Goal: Task Accomplishment & Management: Use online tool/utility

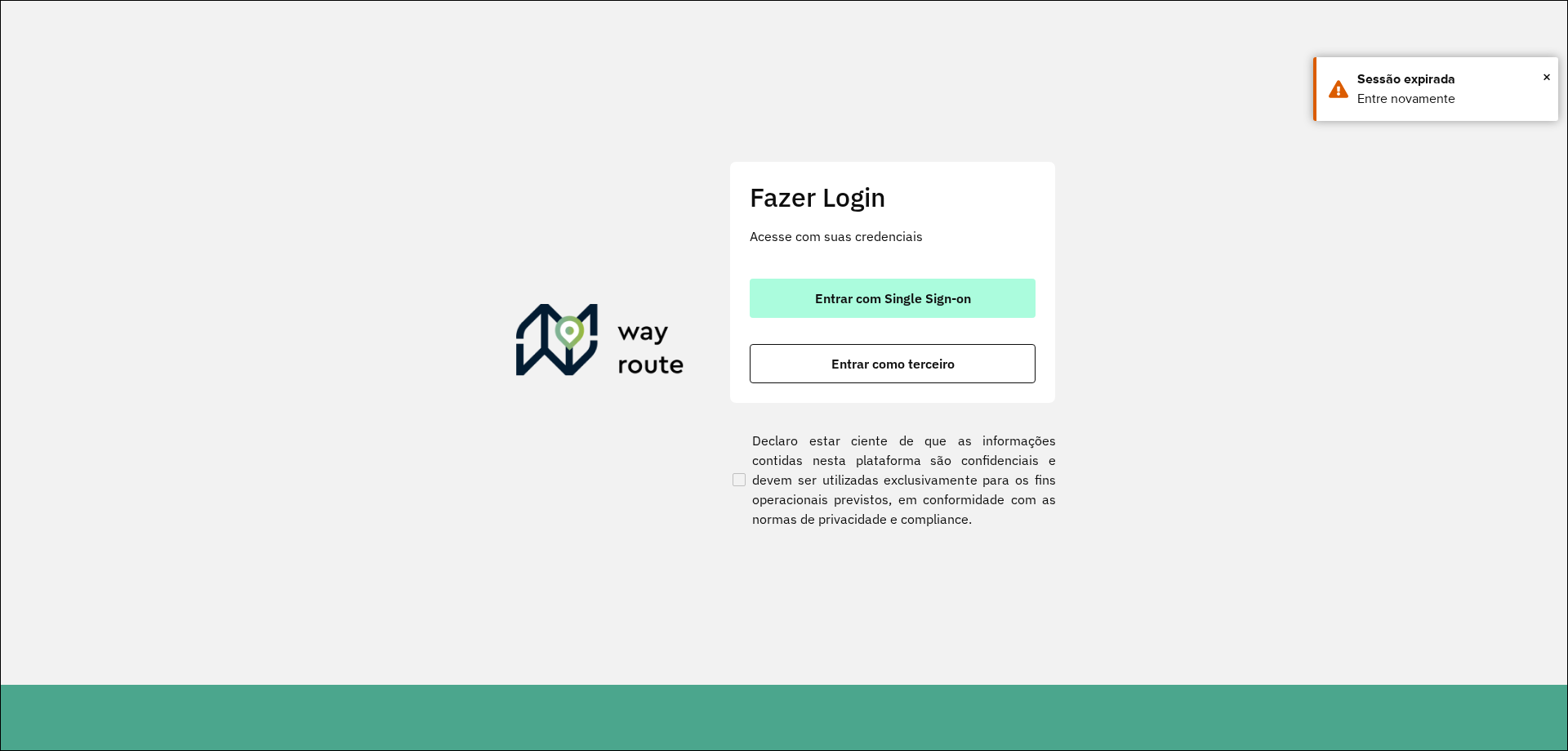
click at [838, 303] on span "Entrar com Single Sign-on" at bounding box center [893, 298] width 156 height 13
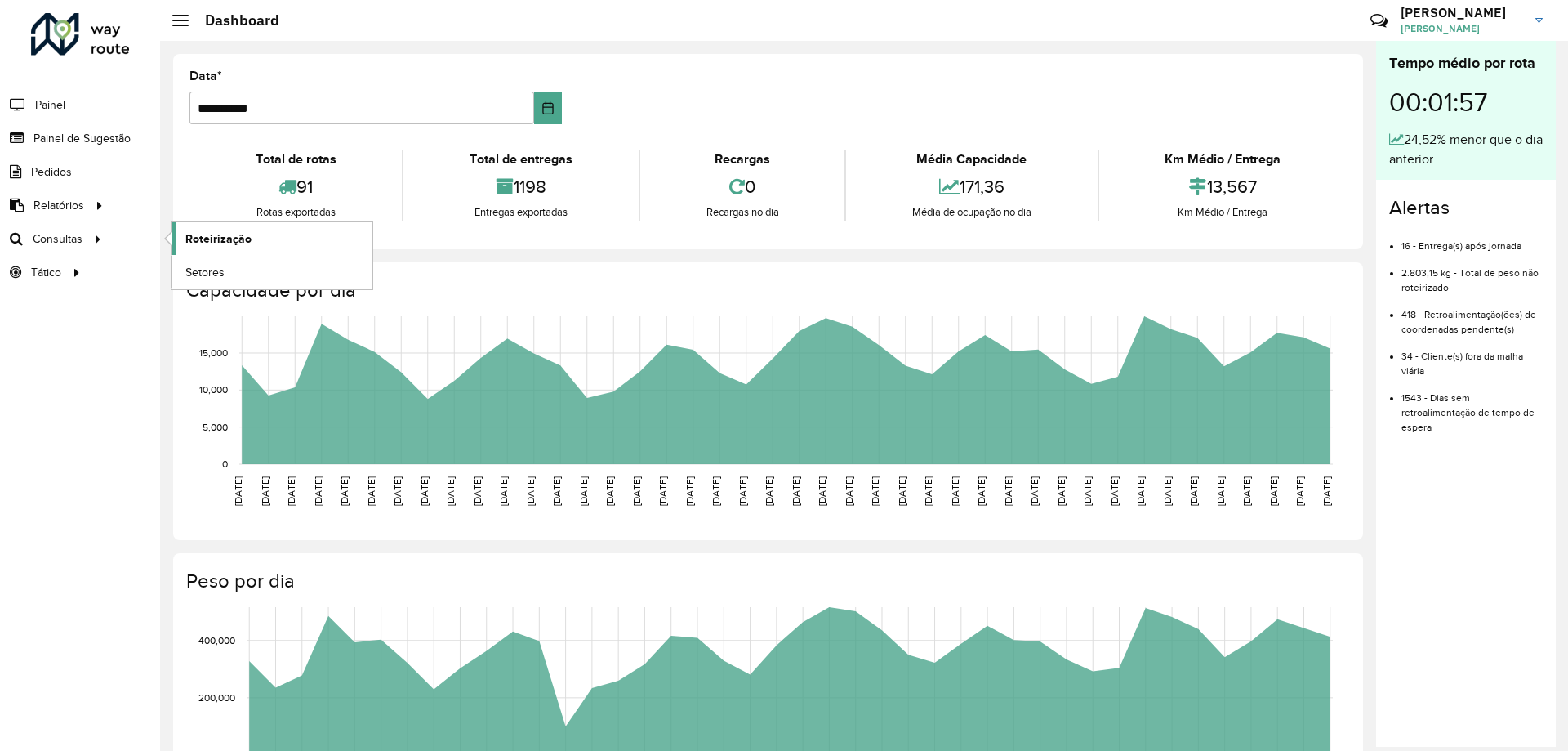
click at [189, 234] on span "Roteirização" at bounding box center [218, 238] width 66 height 17
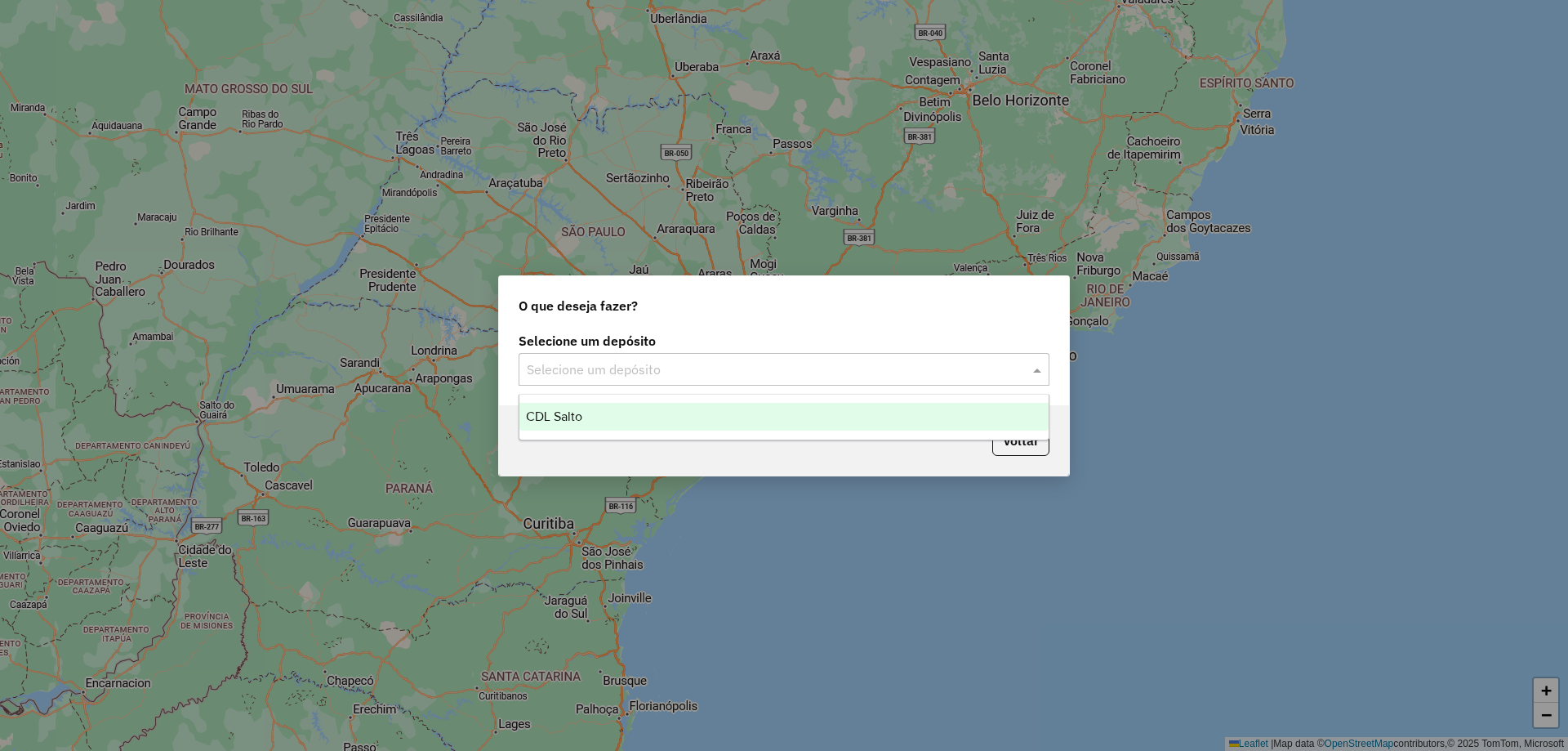
click at [792, 377] on input "text" at bounding box center [768, 371] width 482 height 20
click at [770, 415] on div "CDL Salto" at bounding box center [784, 417] width 530 height 28
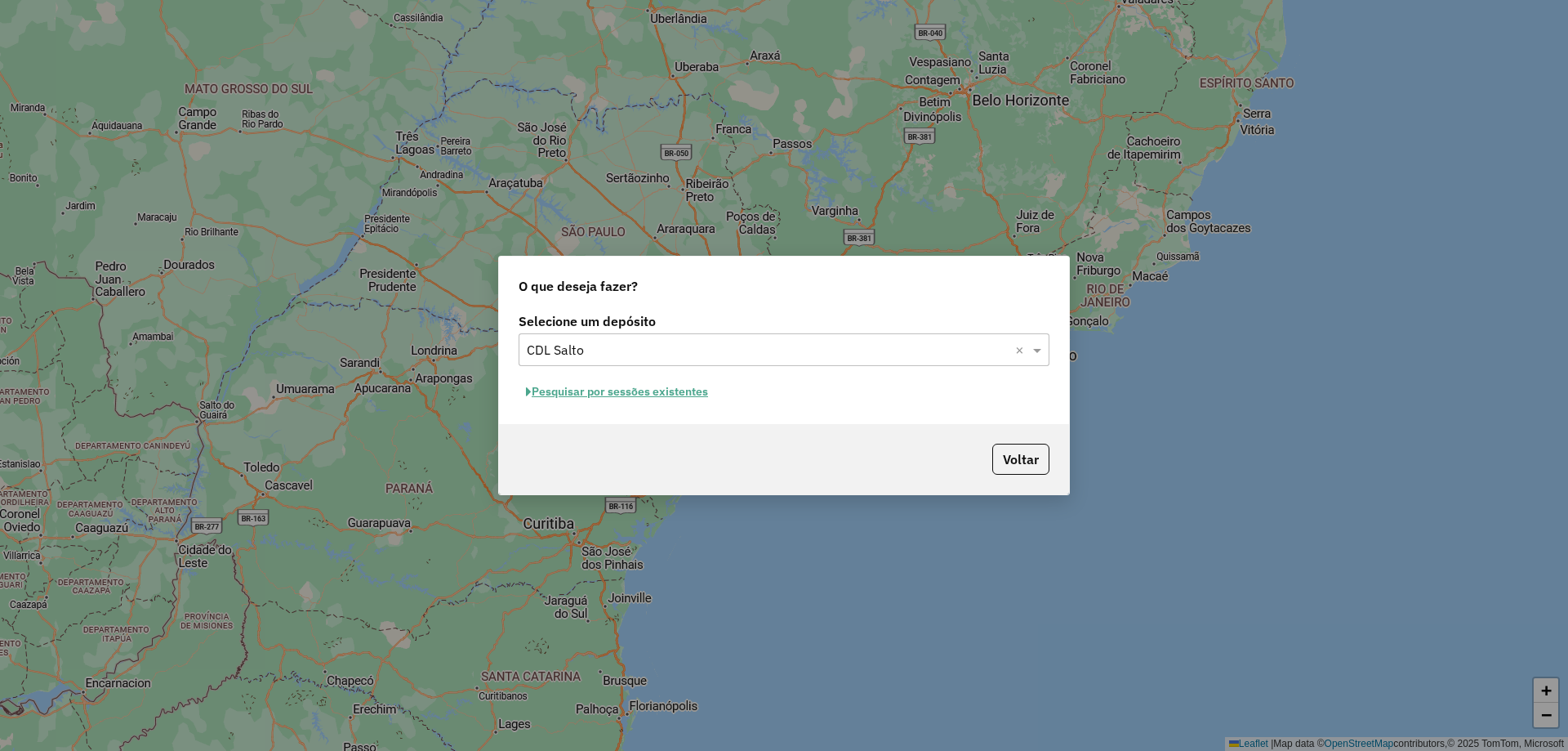
click at [693, 388] on button "Pesquisar por sessões existentes" at bounding box center [617, 392] width 196 height 25
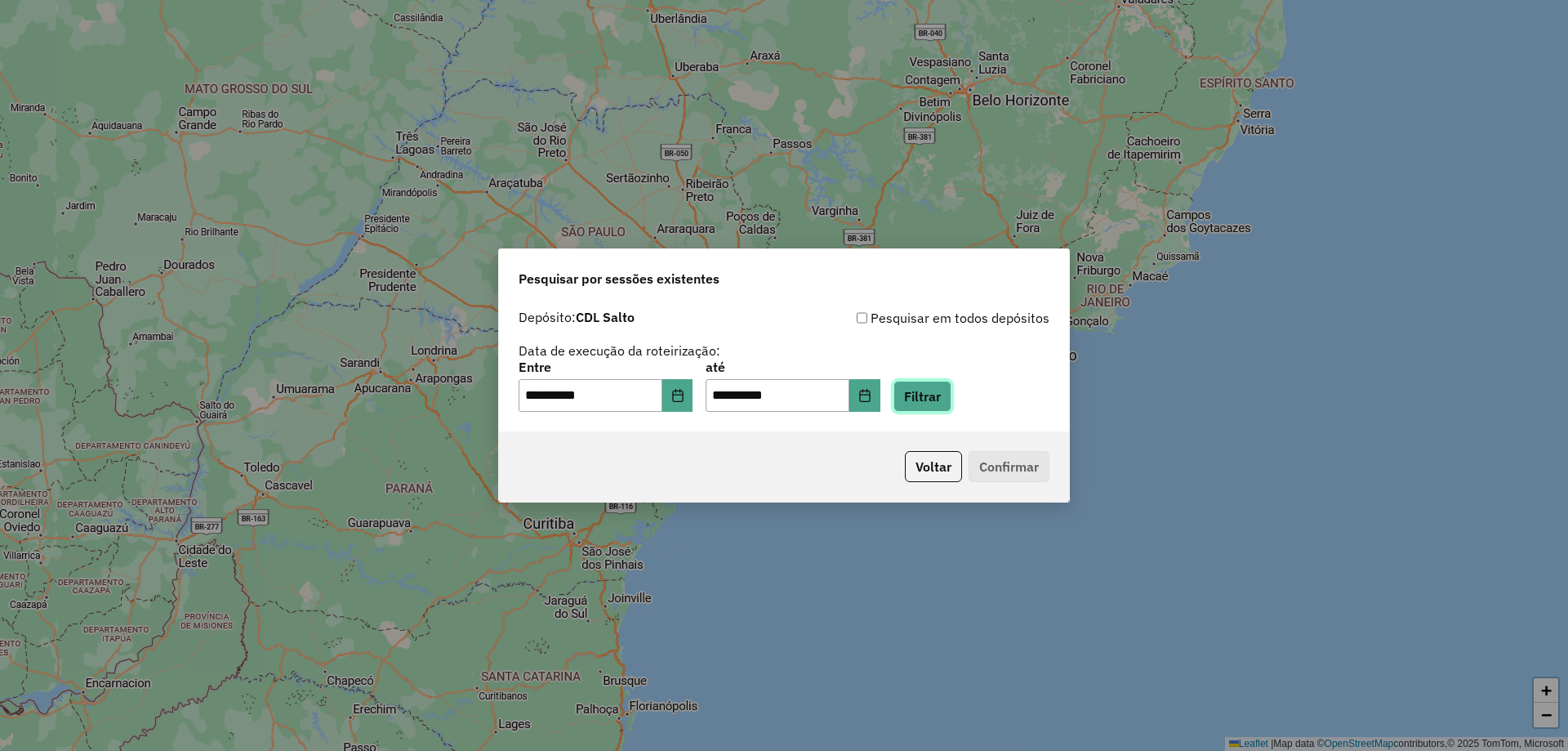
click at [951, 388] on button "Filtrar" at bounding box center [923, 396] width 58 height 31
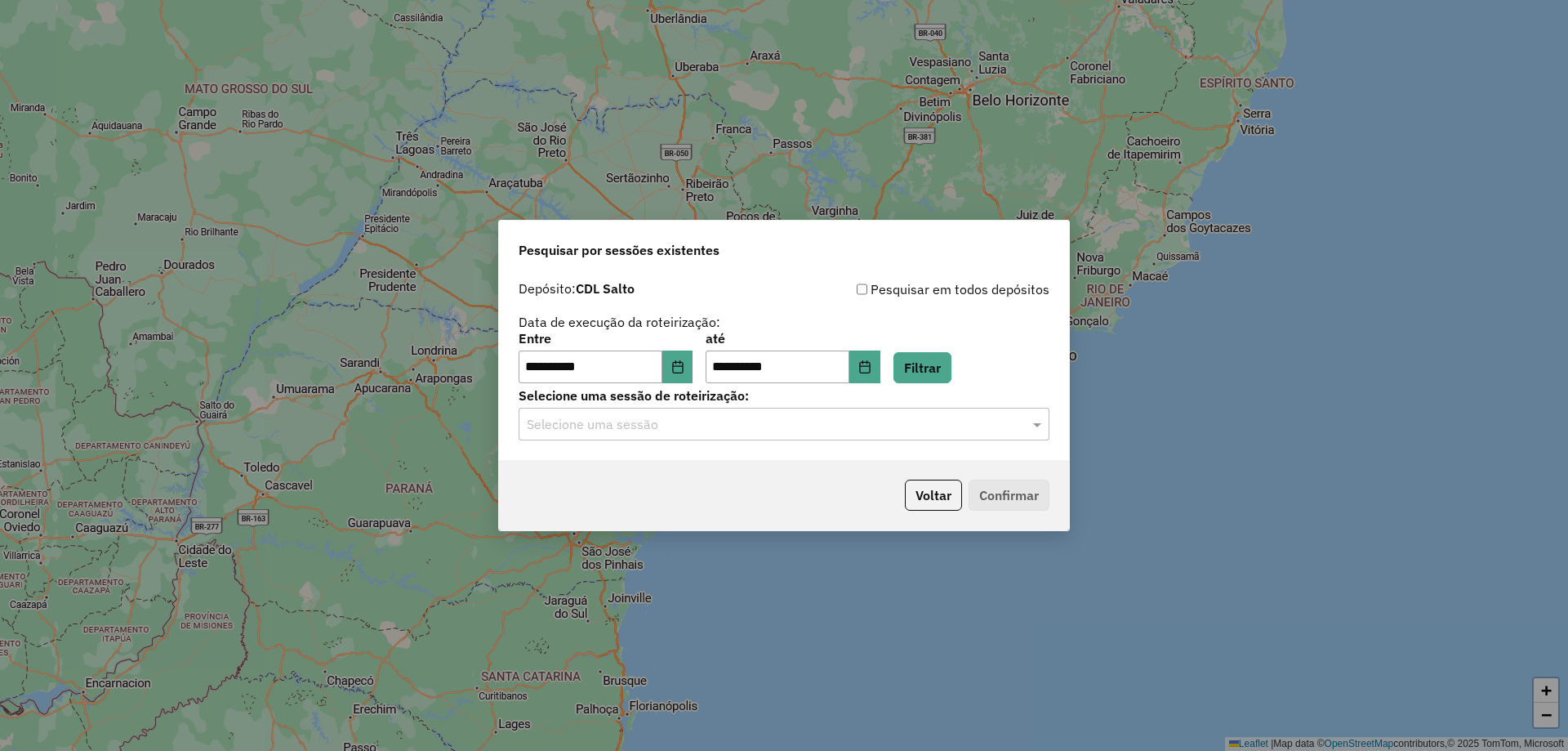
click at [765, 424] on input "text" at bounding box center [768, 425] width 482 height 20
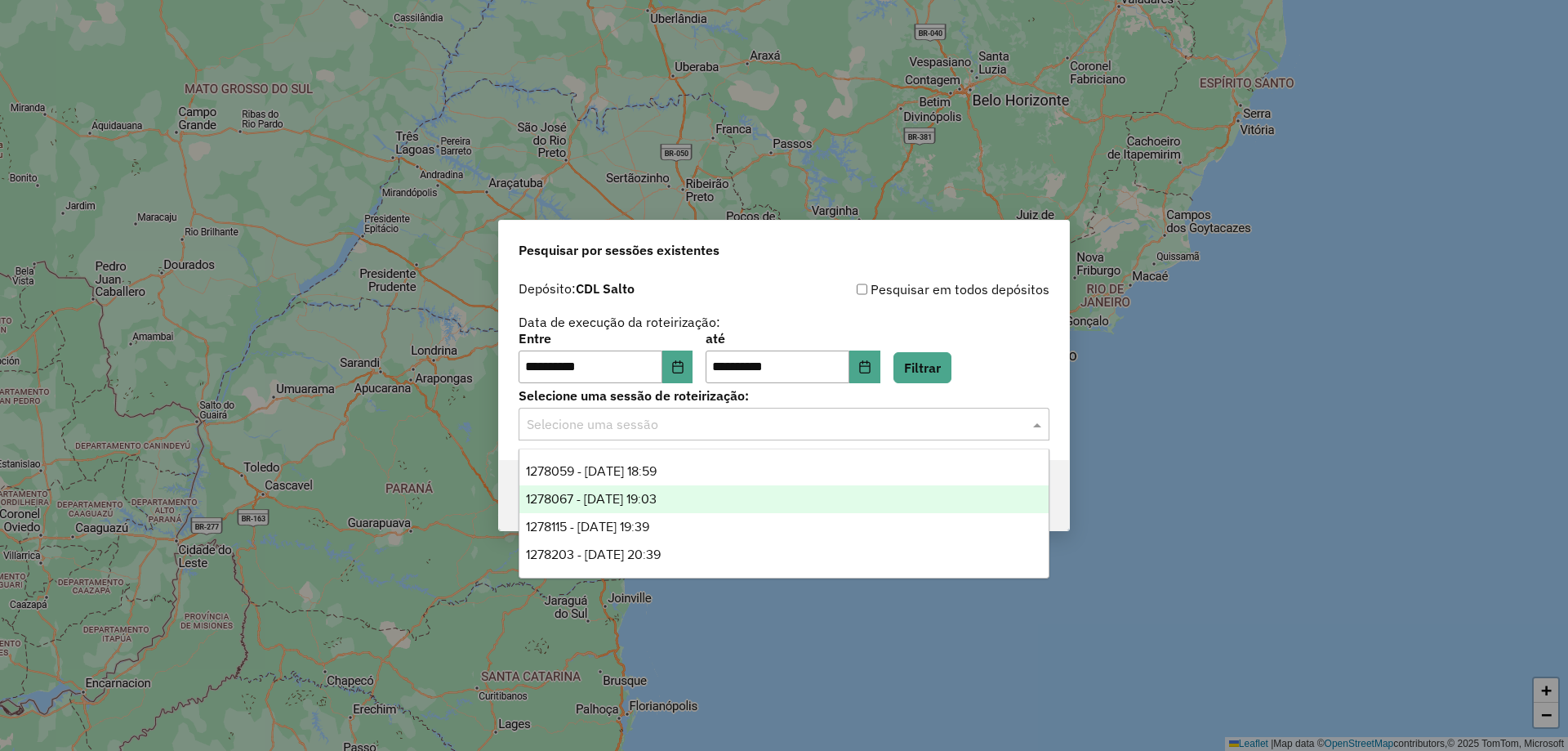
click at [751, 494] on div "1278067 - 18/09/2025 19:03" at bounding box center [784, 499] width 530 height 28
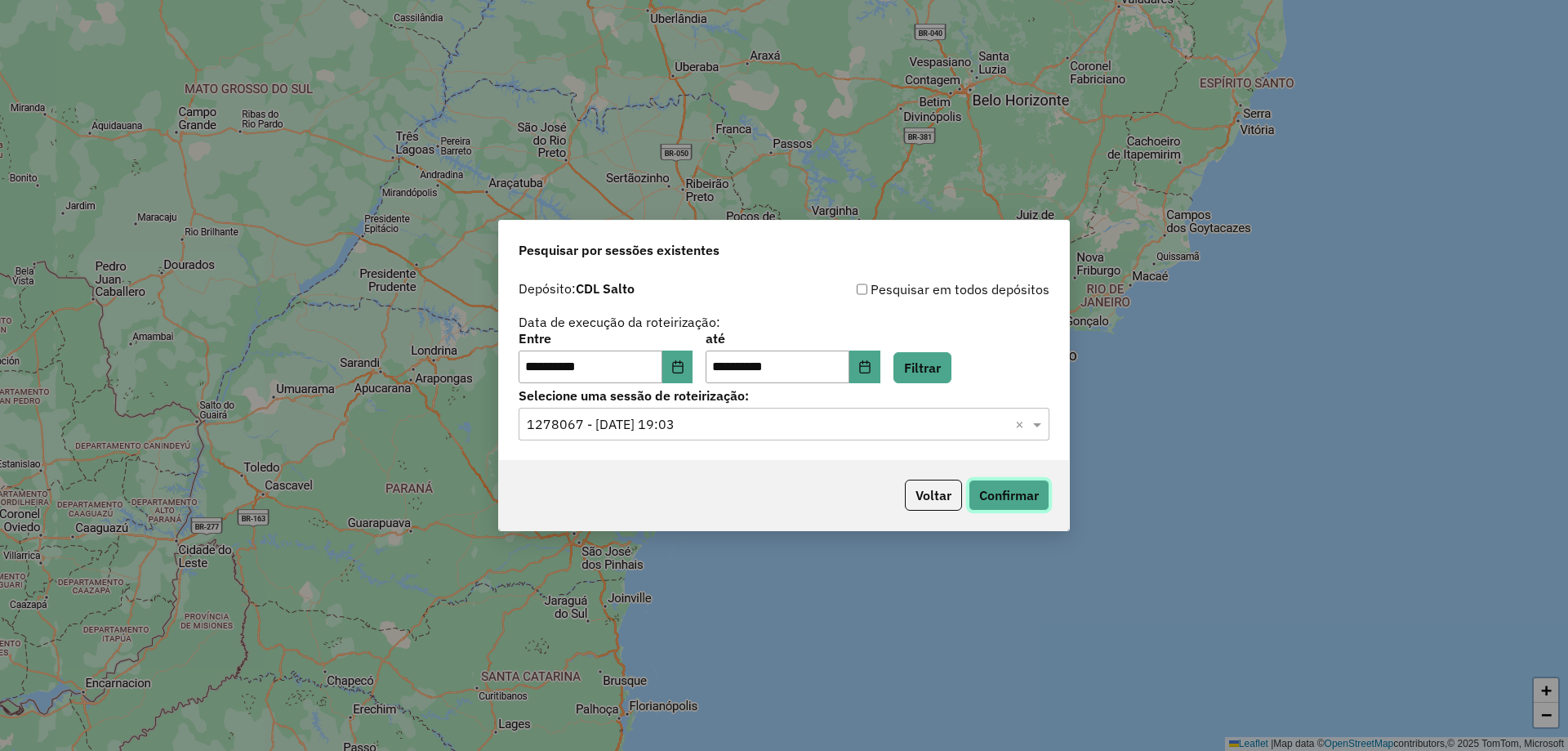
click at [1025, 499] on button "Confirmar" at bounding box center [1009, 496] width 81 height 31
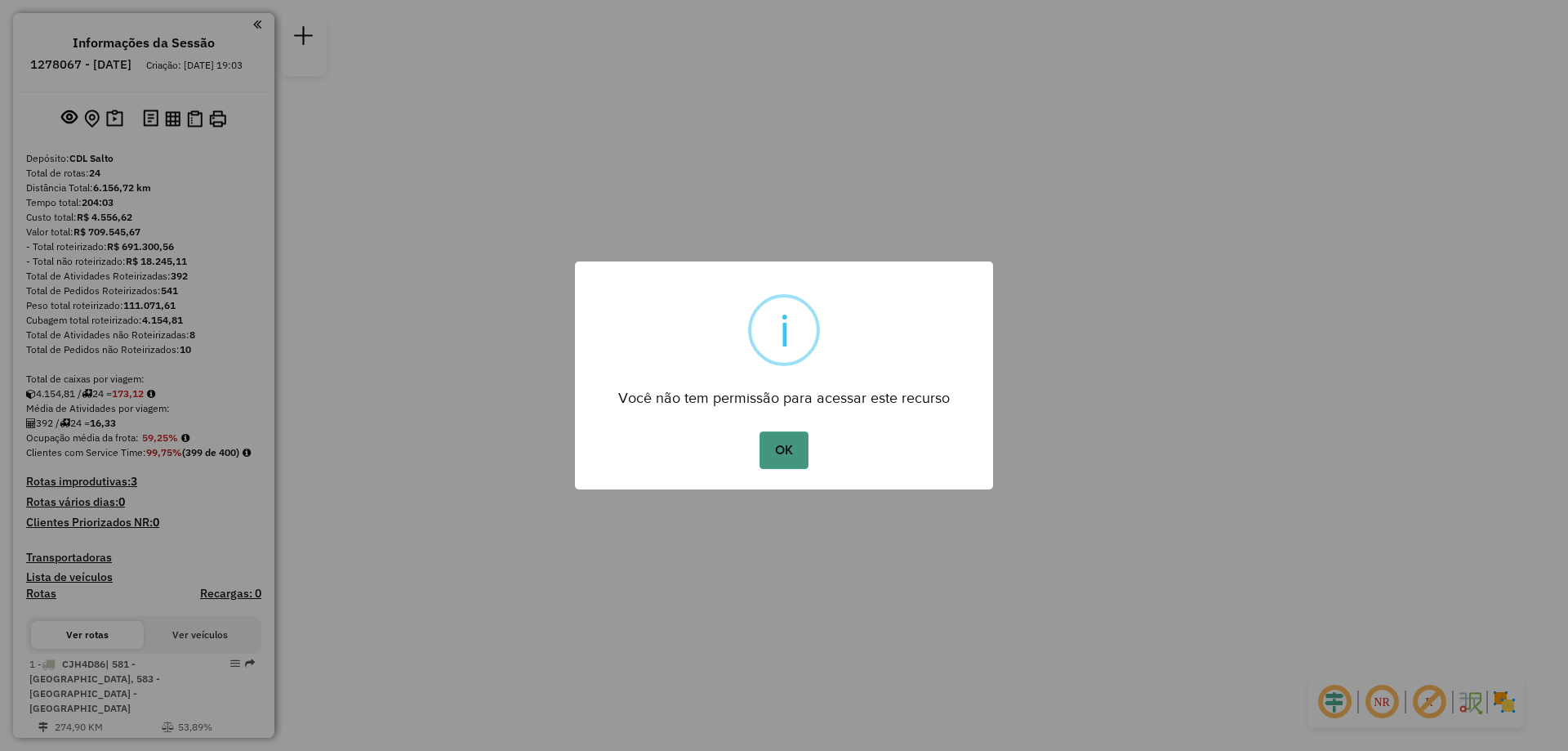
click at [760, 448] on button "OK" at bounding box center [783, 449] width 48 height 37
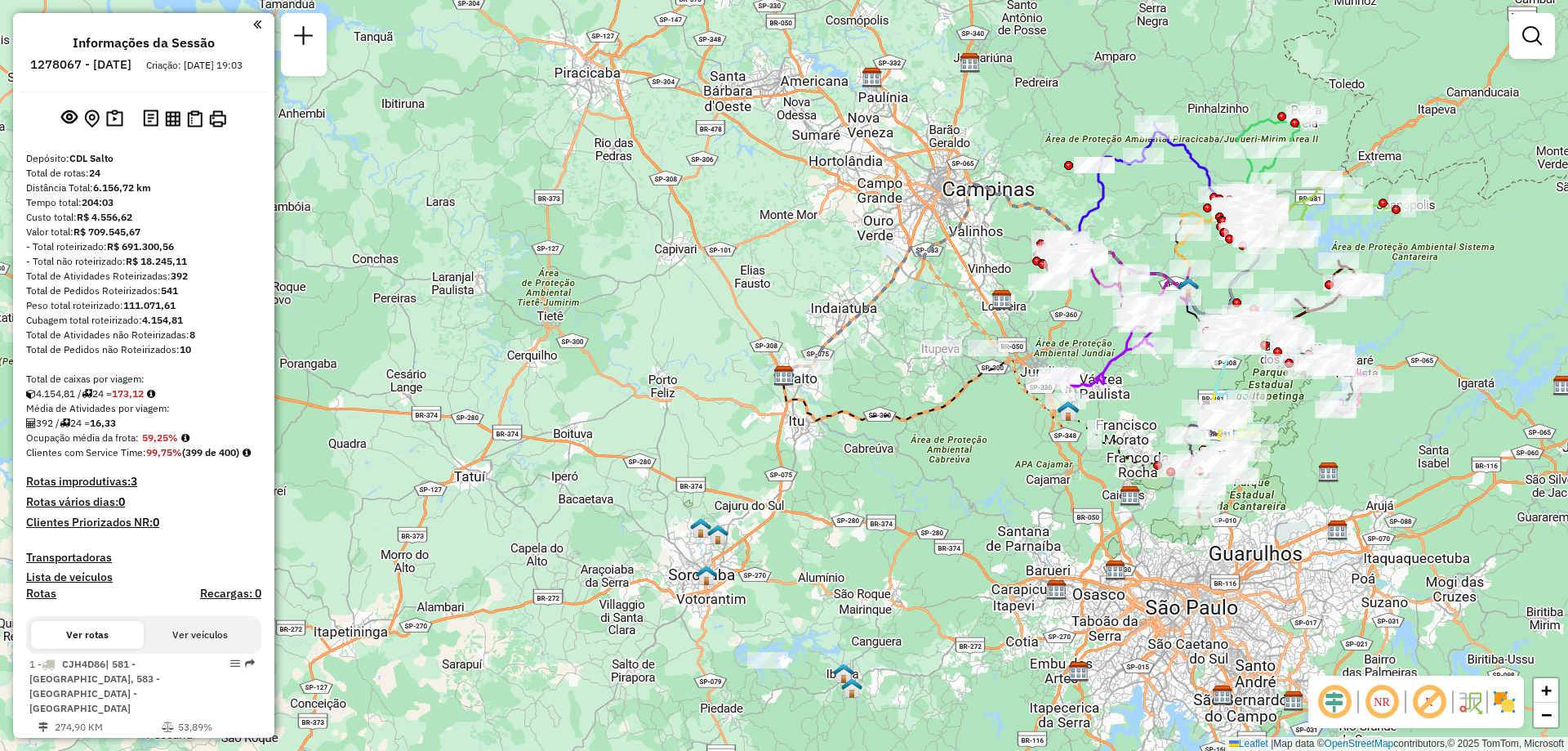
click at [253, 31] on em at bounding box center [257, 24] width 8 height 14
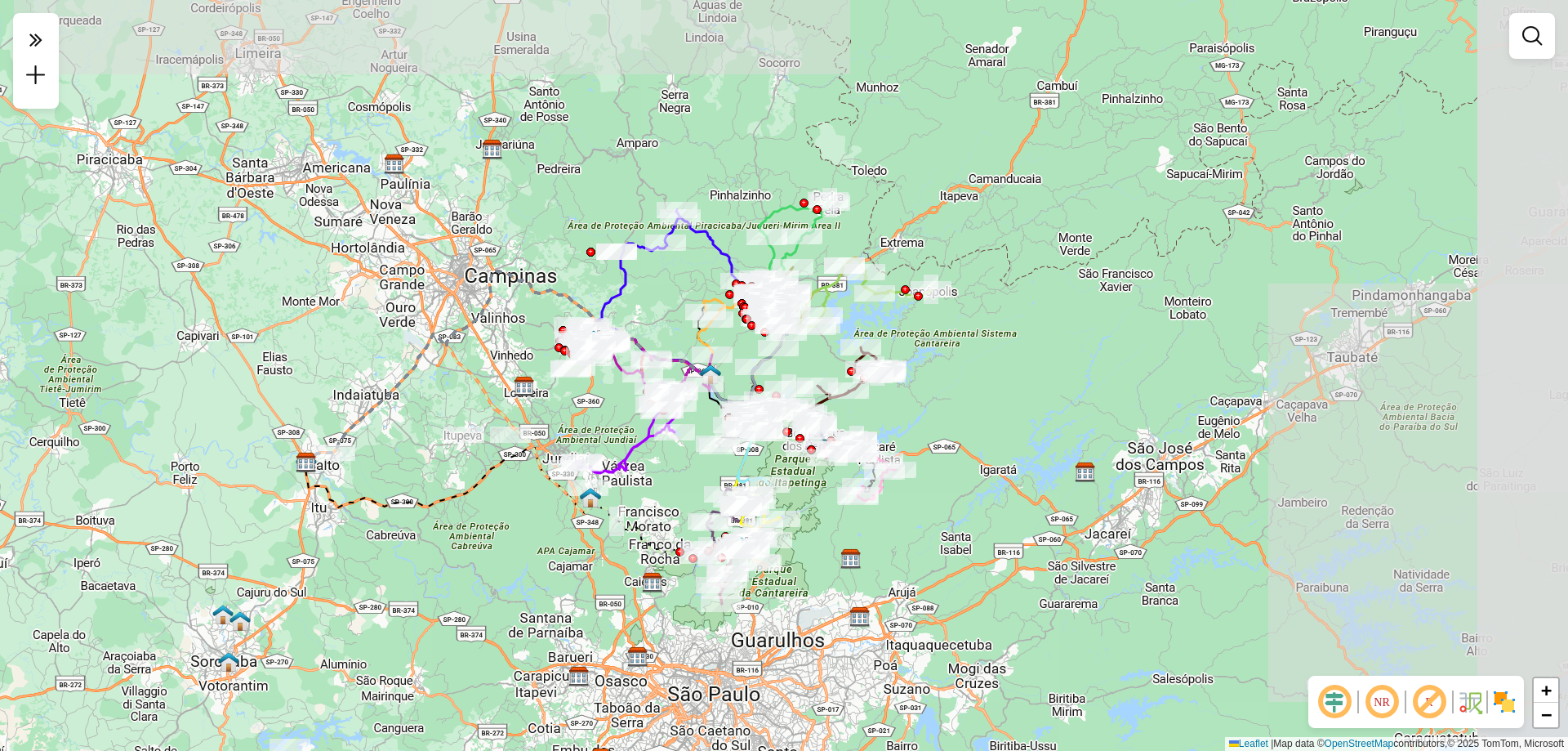
drag, startPoint x: 1134, startPoint y: 106, endPoint x: 655, endPoint y: 193, distance: 486.8
click at [655, 193] on div "Janela de atendimento Grade de atendimento Capacidade Transportadoras Veículos …" at bounding box center [784, 375] width 1568 height 751
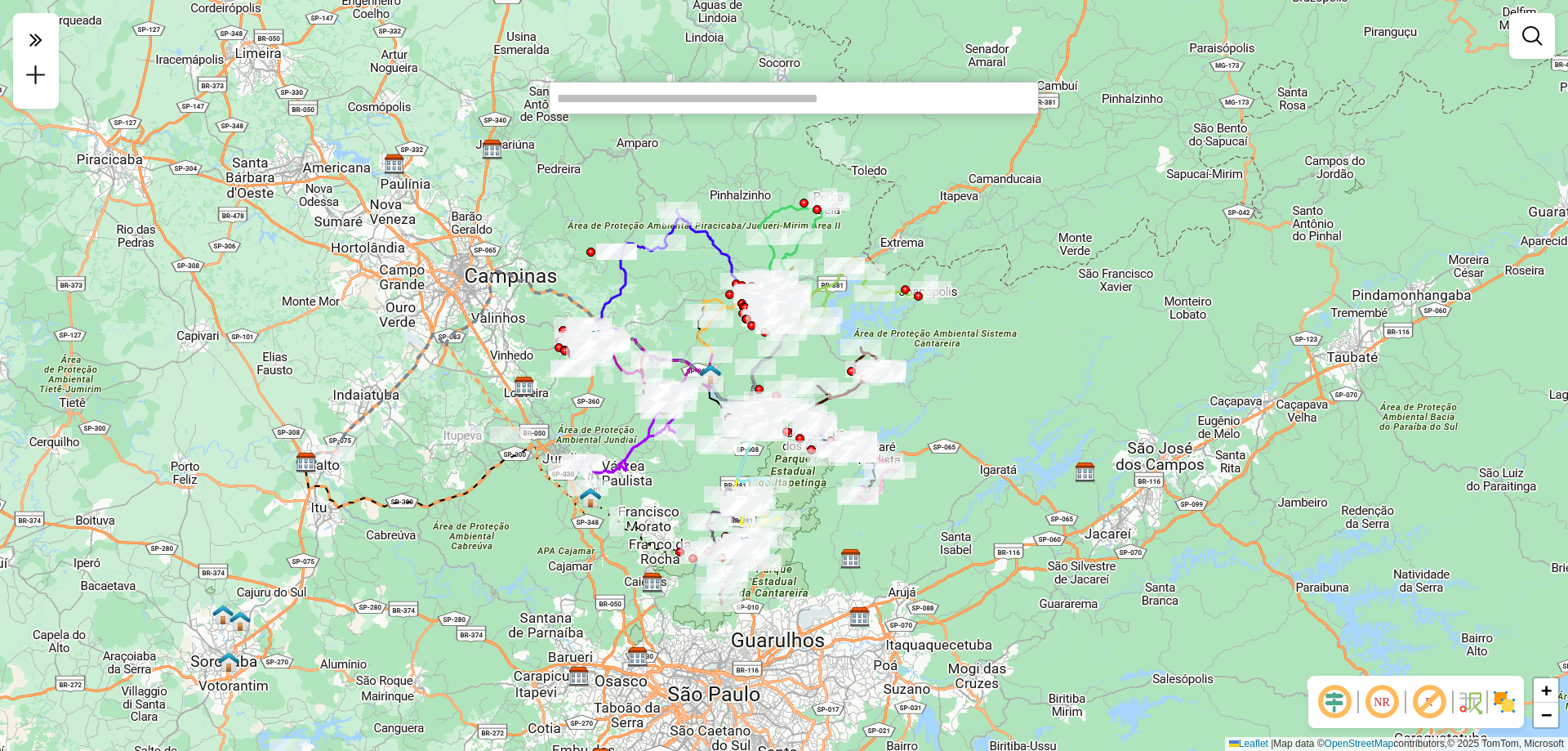
click at [804, 104] on input "text" at bounding box center [793, 98] width 490 height 33
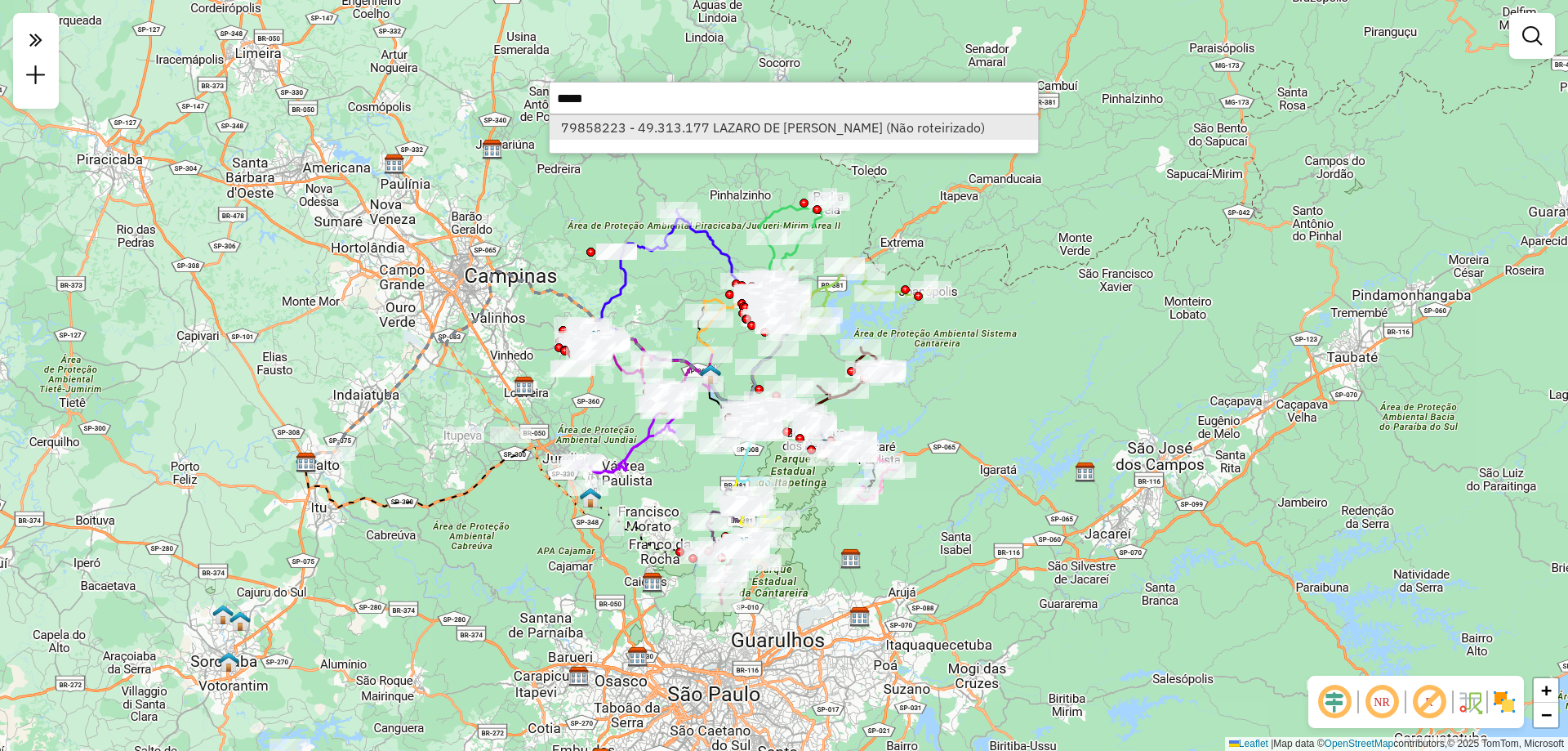
type input "*****"
click at [701, 130] on li "79858223 - 49.313.177 LAZARO DE [PERSON_NAME] (Não roteirizado)" at bounding box center [793, 127] width 488 height 24
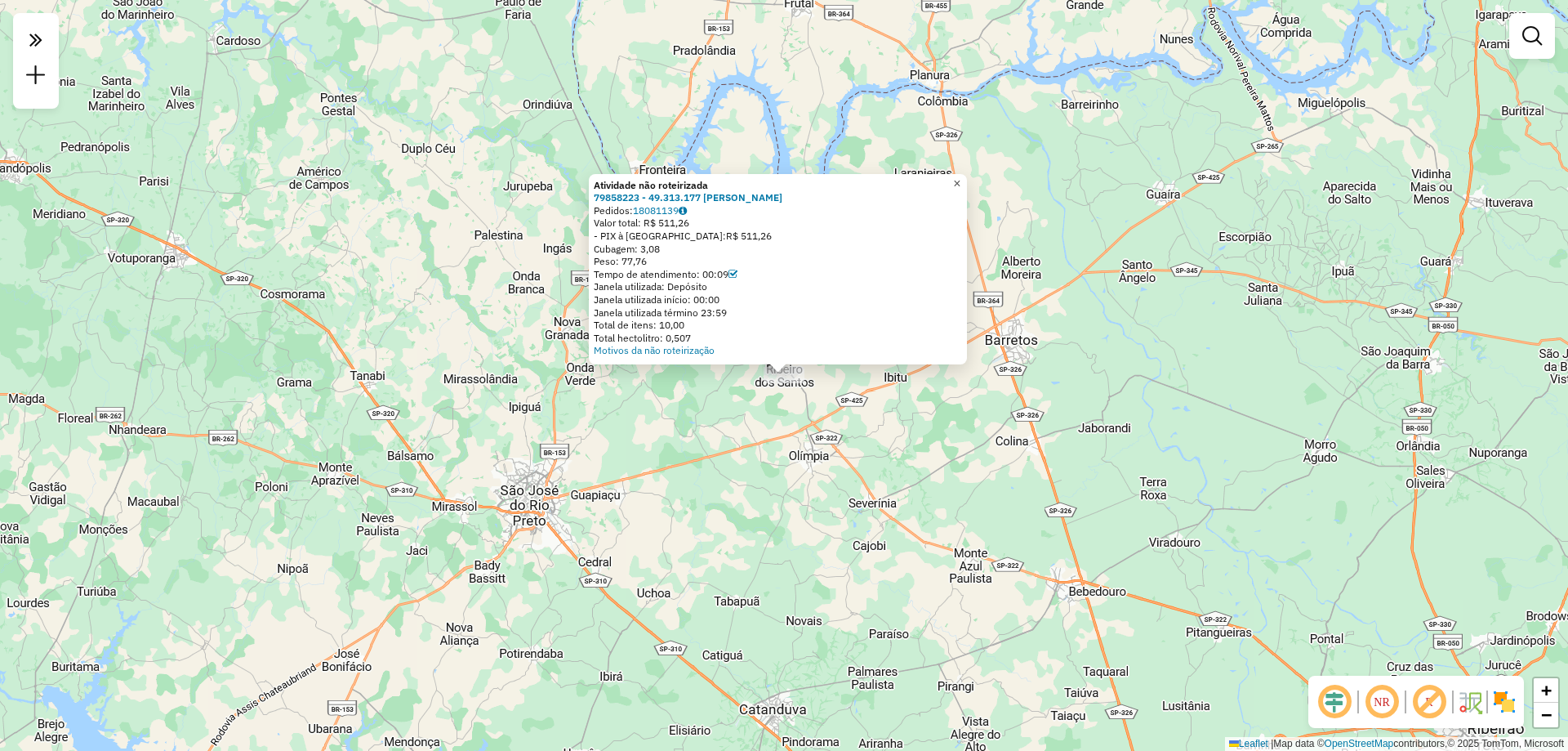
click at [961, 177] on span "×" at bounding box center [957, 183] width 7 height 14
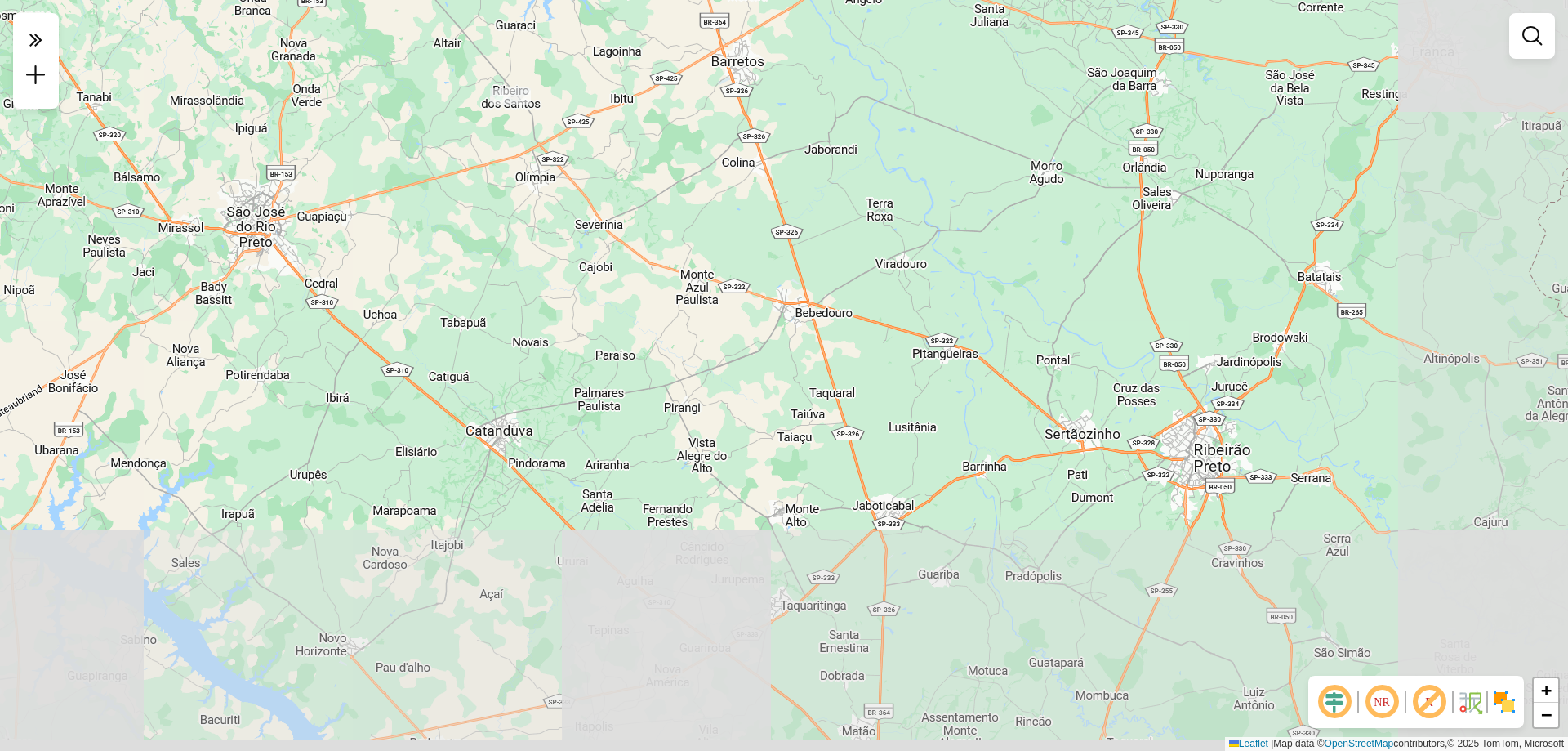
drag, startPoint x: 837, startPoint y: 590, endPoint x: 536, endPoint y: 286, distance: 427.8
click at [536, 286] on div "Janela de atendimento Grade de atendimento Capacidade Transportadoras Veículos …" at bounding box center [784, 375] width 1568 height 751
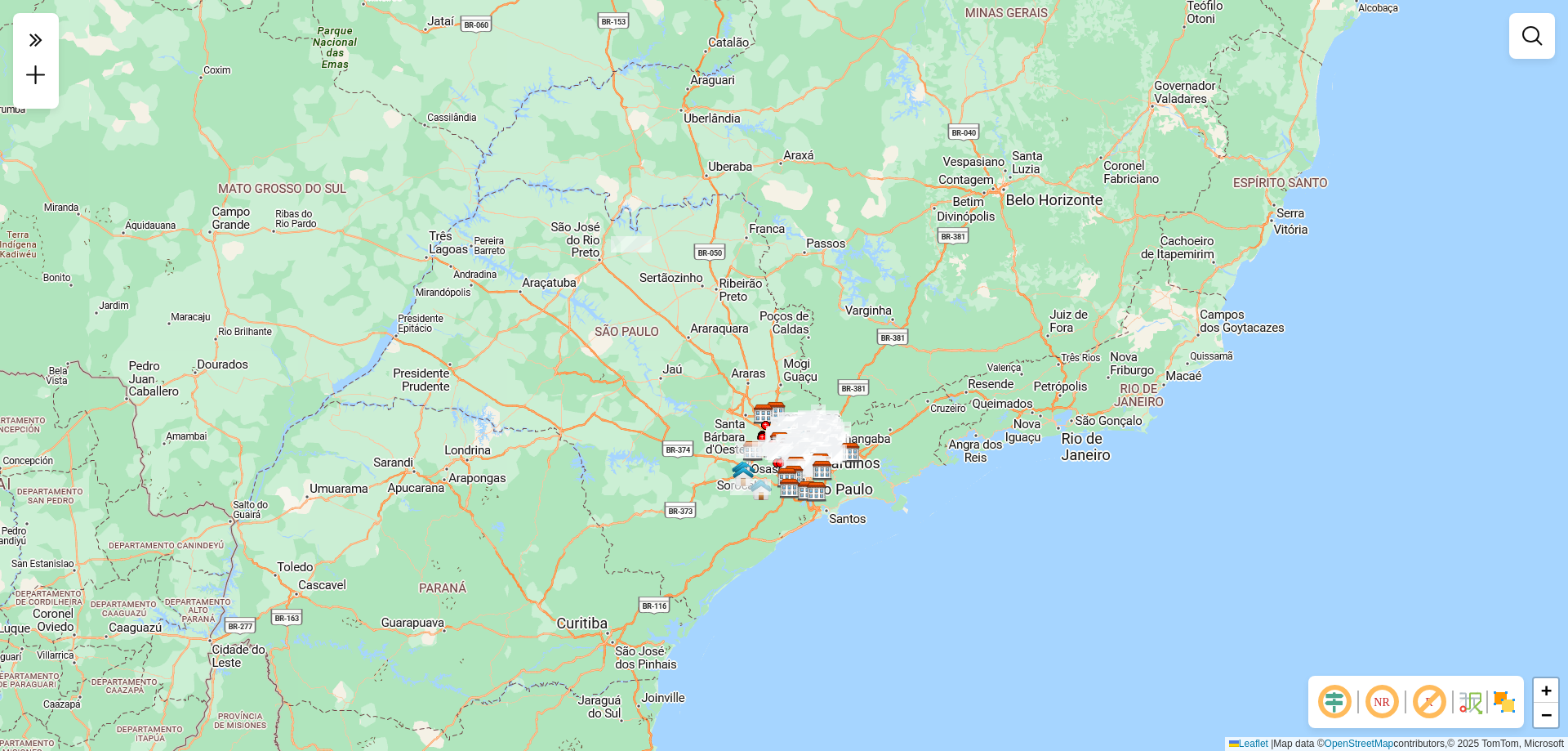
drag, startPoint x: 797, startPoint y: 408, endPoint x: 759, endPoint y: 330, distance: 86.8
click at [759, 330] on div "Janela de atendimento Grade de atendimento Capacidade Transportadoras Veículos …" at bounding box center [784, 375] width 1568 height 751
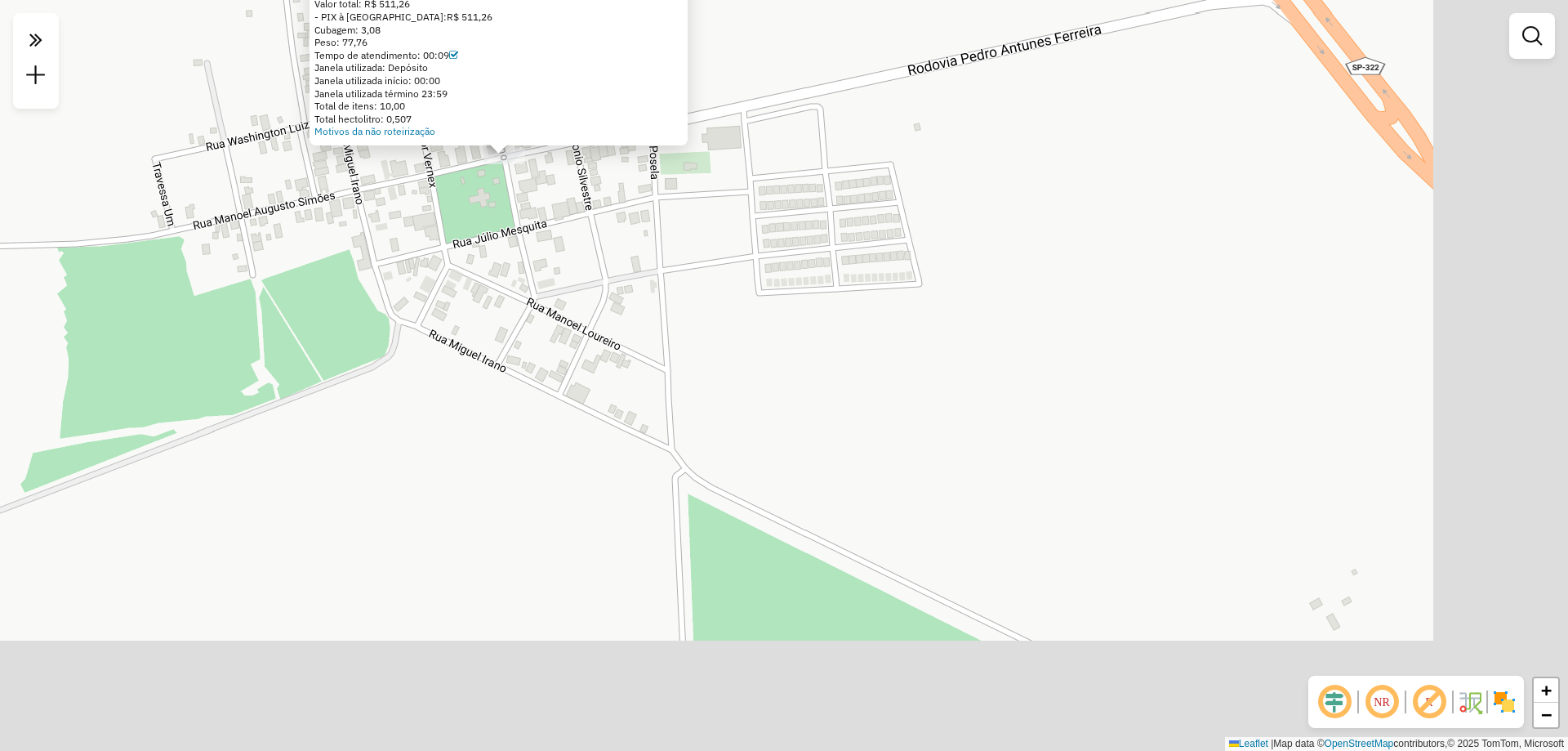
drag, startPoint x: 936, startPoint y: 534, endPoint x: 655, endPoint y: 313, distance: 357.5
click at [655, 313] on div "Atividade não roteirizada 79858223 - 49.313.177 LAZARO DE [PERSON_NAME] Pedidos…" at bounding box center [784, 375] width 1568 height 751
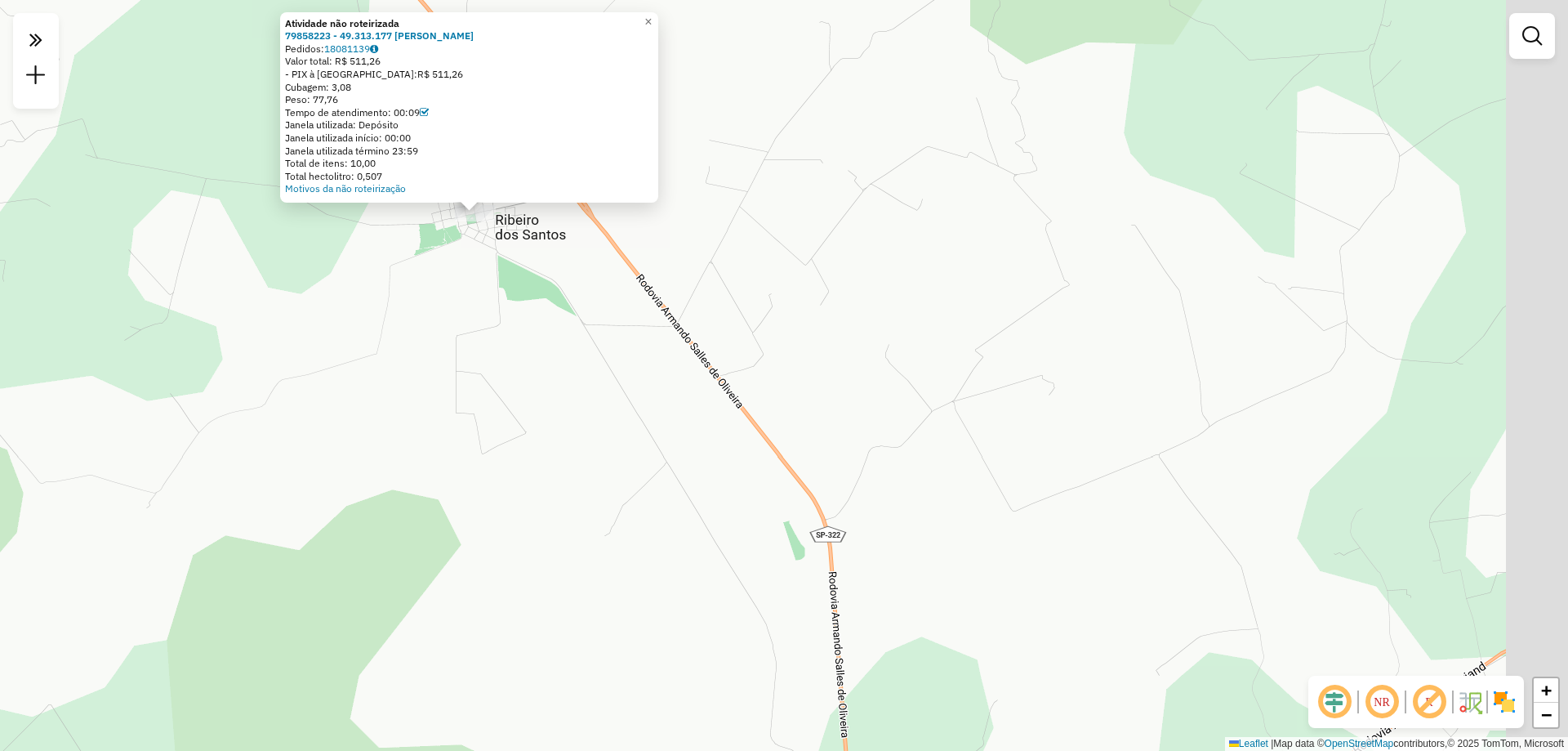
drag, startPoint x: 730, startPoint y: 397, endPoint x: 603, endPoint y: 313, distance: 152.3
click at [567, 302] on div "Atividade não roteirizada 79858223 - 49.313.177 LAZARO DE [PERSON_NAME] Pedidos…" at bounding box center [784, 375] width 1568 height 751
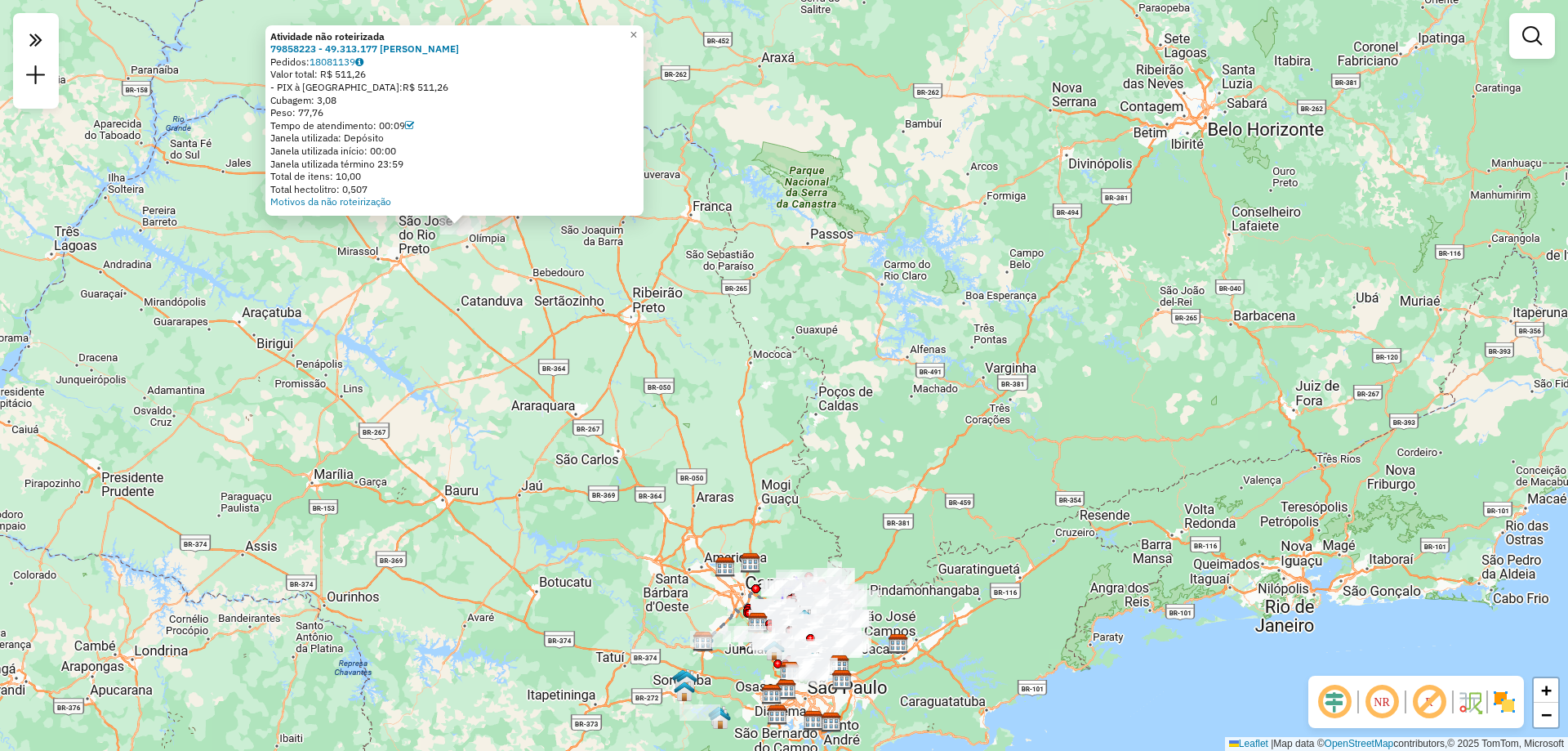
drag, startPoint x: 896, startPoint y: 549, endPoint x: 669, endPoint y: 372, distance: 287.9
click at [669, 372] on div "Atividade não roteirizada 79858223 - 49.313.177 LAZARO DE [PERSON_NAME] Pedidos…" at bounding box center [784, 375] width 1568 height 751
